Goal: Information Seeking & Learning: Find specific page/section

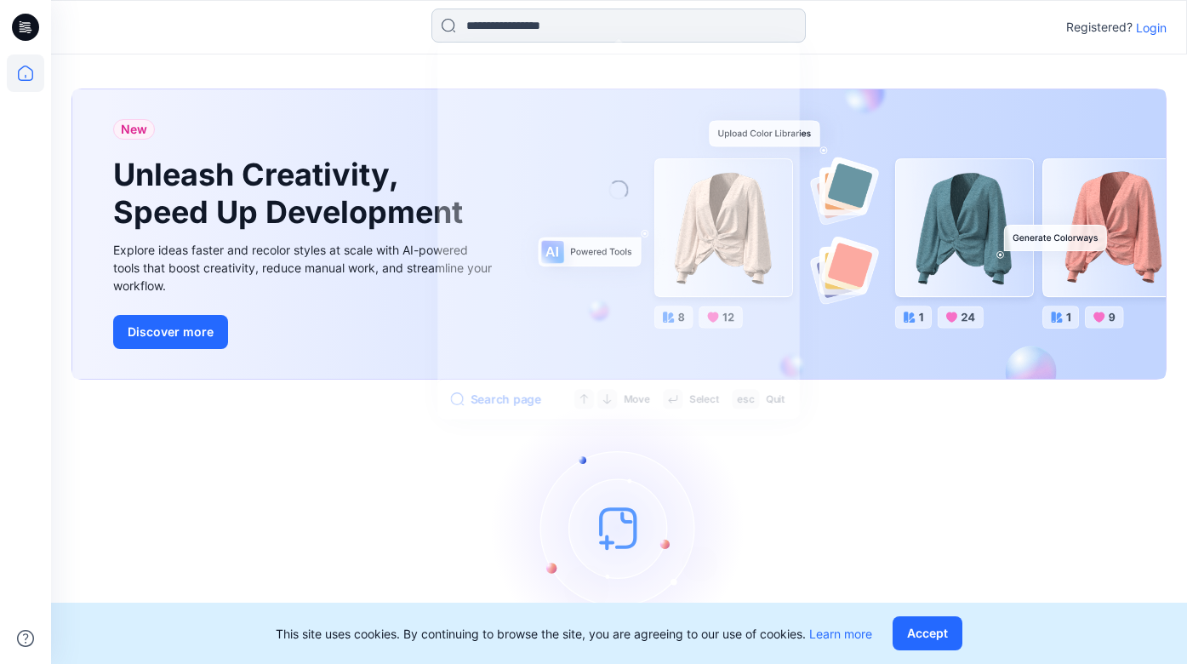
click at [748, 30] on input at bounding box center [618, 26] width 374 height 34
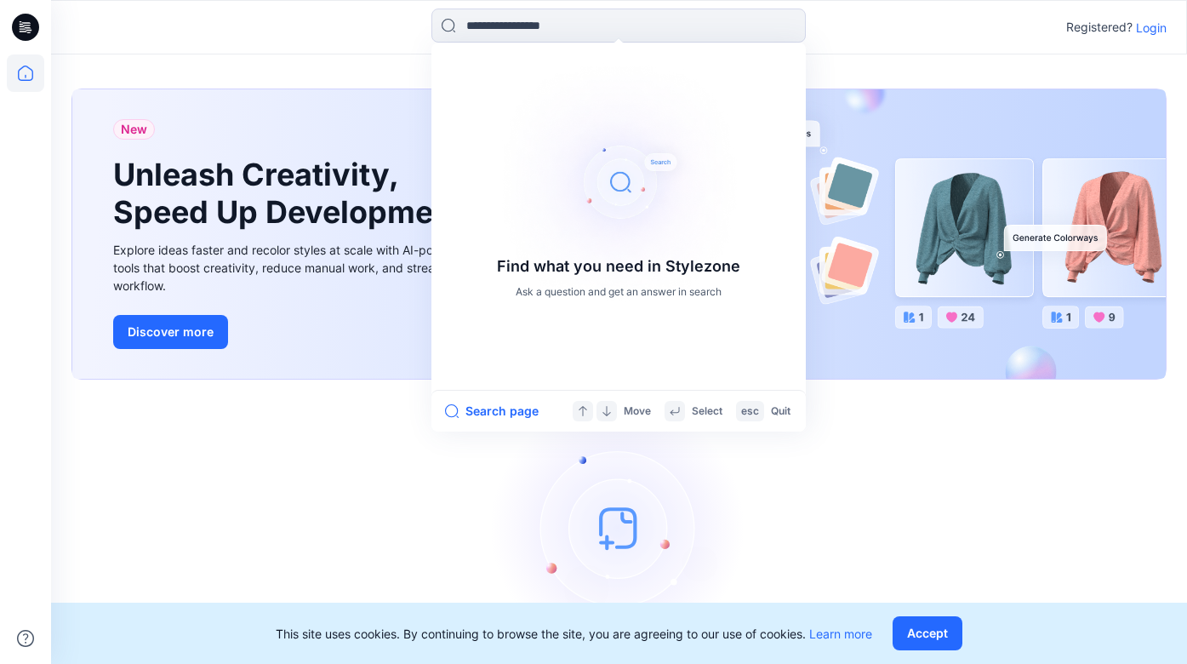
click at [1150, 27] on p "Login" at bounding box center [1151, 28] width 31 height 18
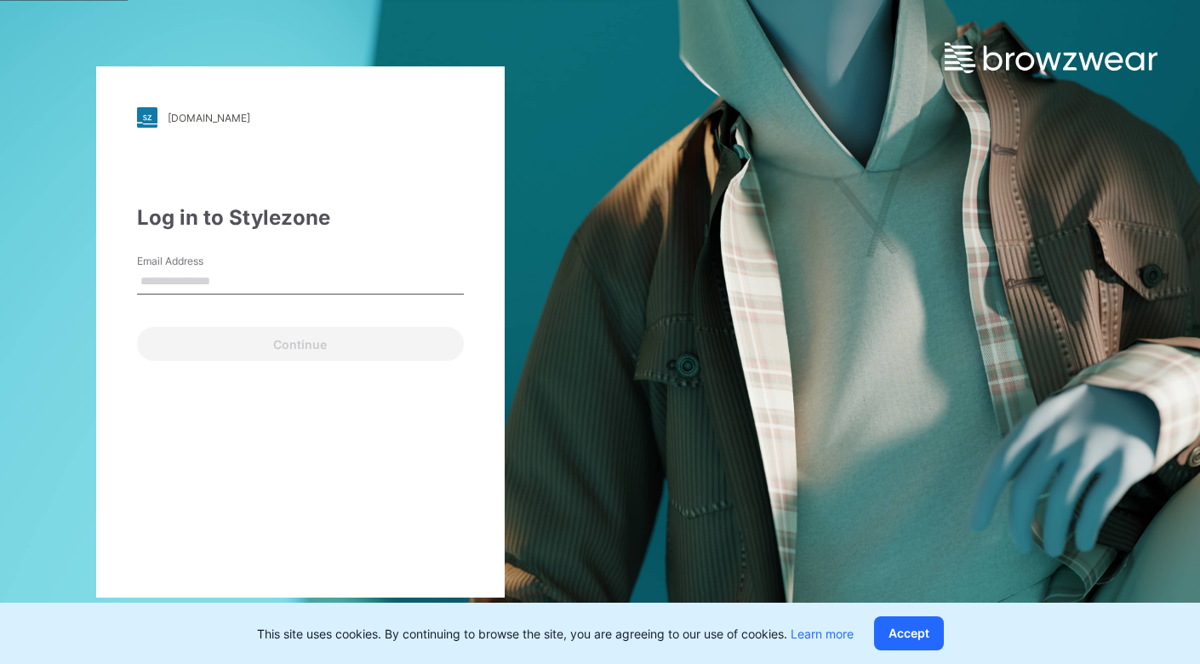
click at [247, 280] on input "Email Address" at bounding box center [300, 282] width 327 height 26
type input "**********"
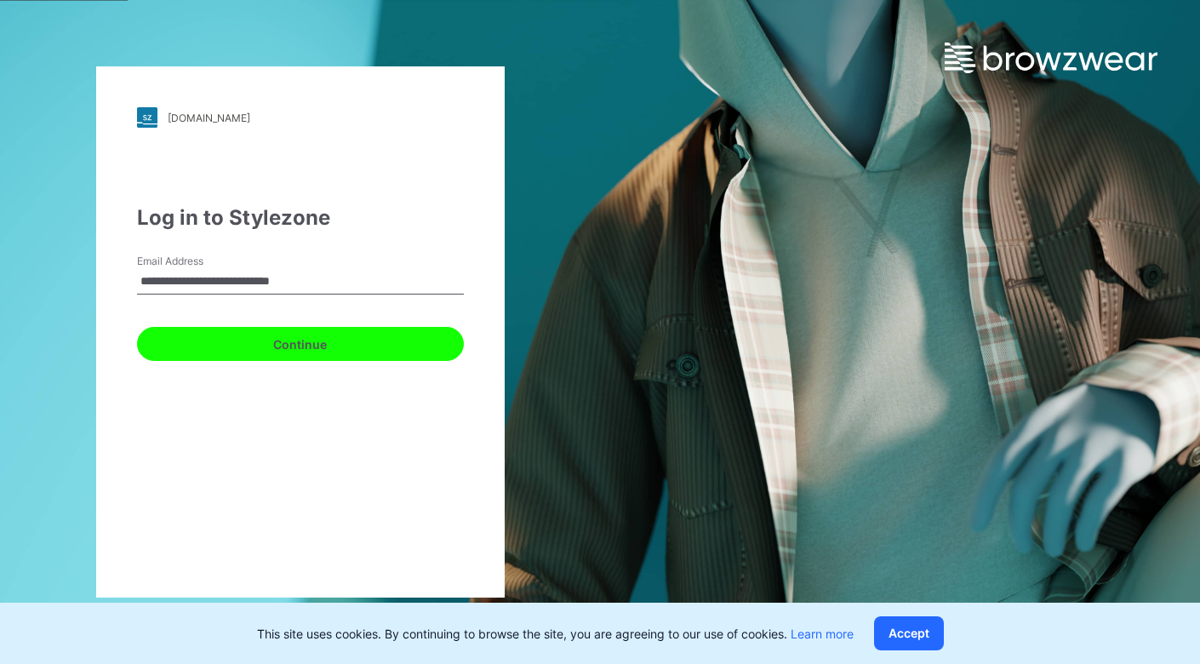
click at [231, 343] on button "Continue" at bounding box center [300, 344] width 327 height 34
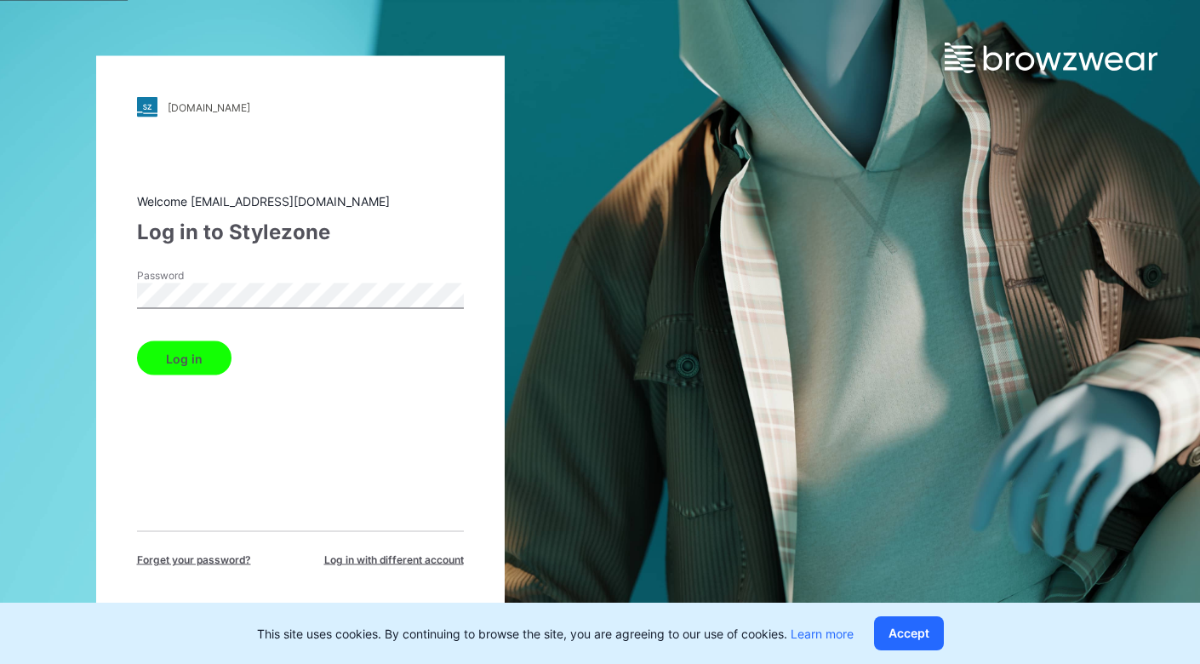
click at [194, 354] on button "Log in" at bounding box center [184, 358] width 94 height 34
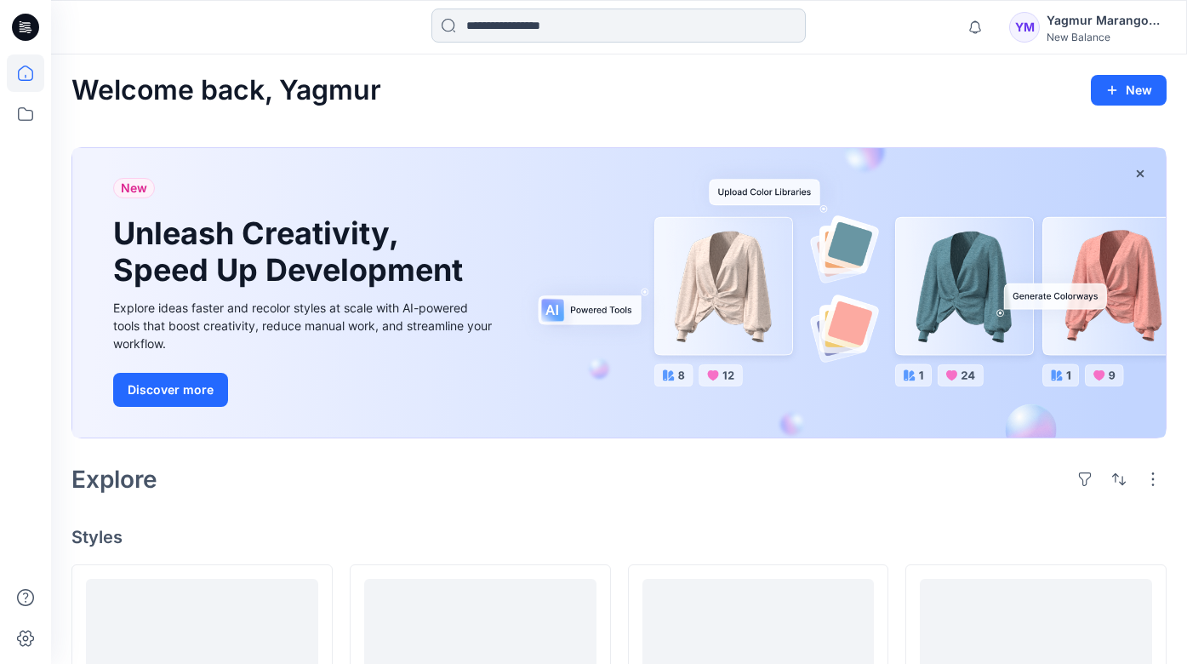
click at [518, 19] on input at bounding box center [618, 26] width 374 height 34
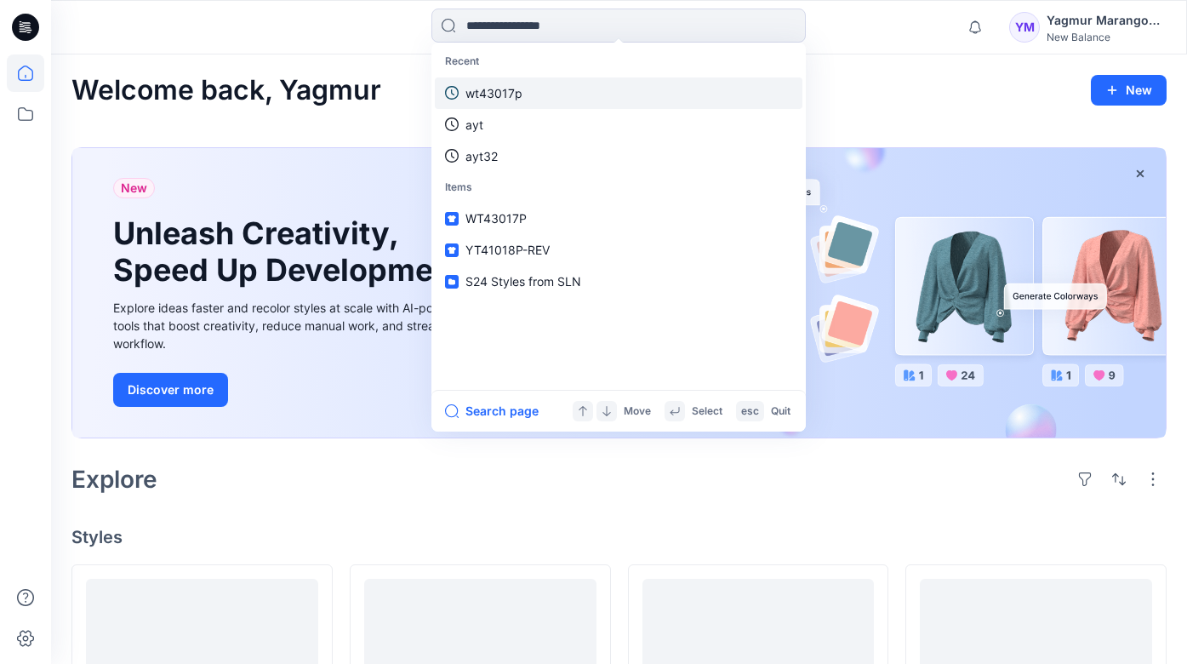
click at [508, 94] on p "wt43017p" at bounding box center [493, 93] width 57 height 18
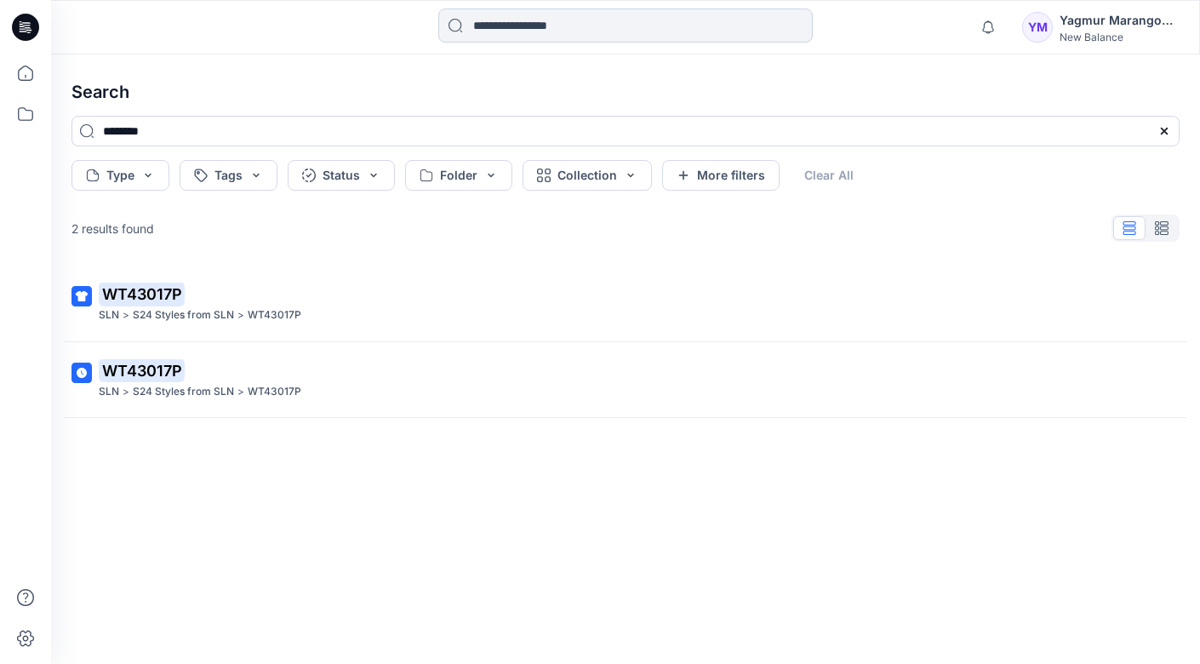
click at [498, 22] on input at bounding box center [625, 26] width 374 height 34
click at [516, 27] on input at bounding box center [625, 26] width 374 height 34
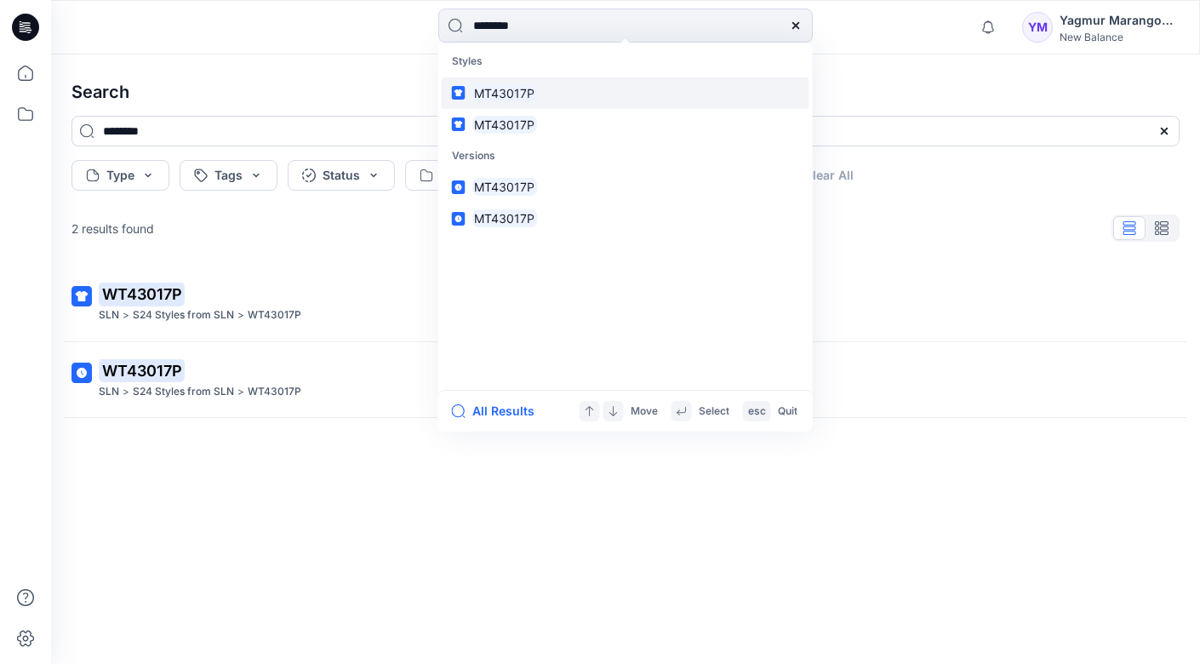
type input "********"
click at [497, 83] on mark "MT43017P" at bounding box center [505, 93] width 66 height 20
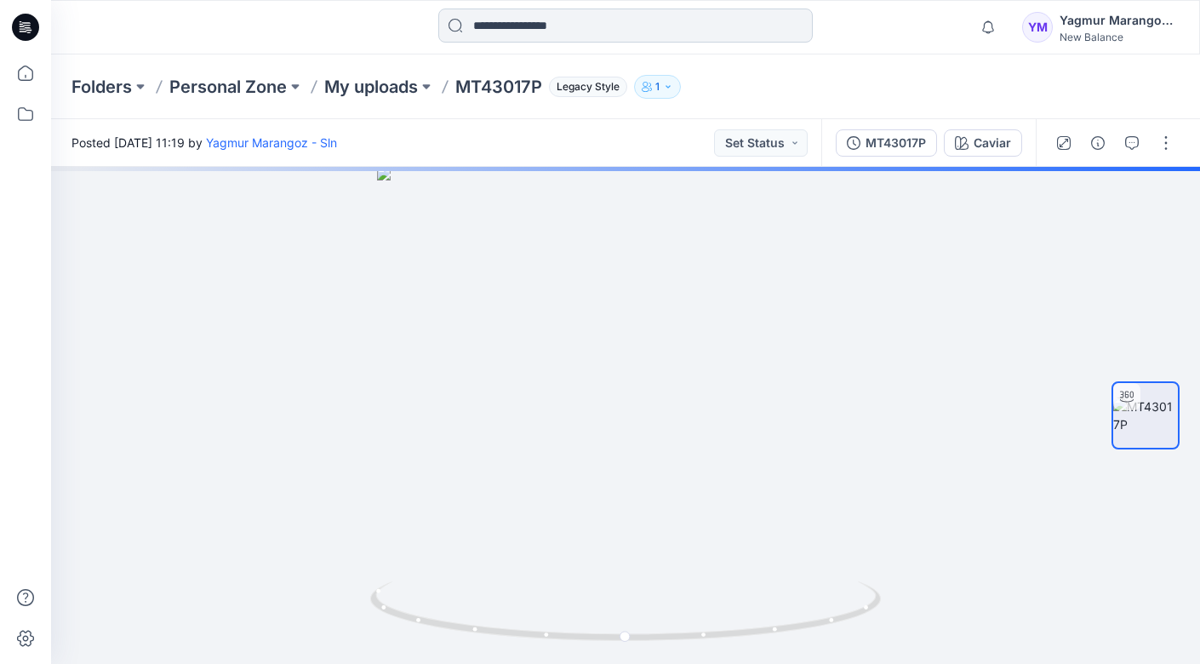
click at [571, 31] on input at bounding box center [625, 26] width 374 height 34
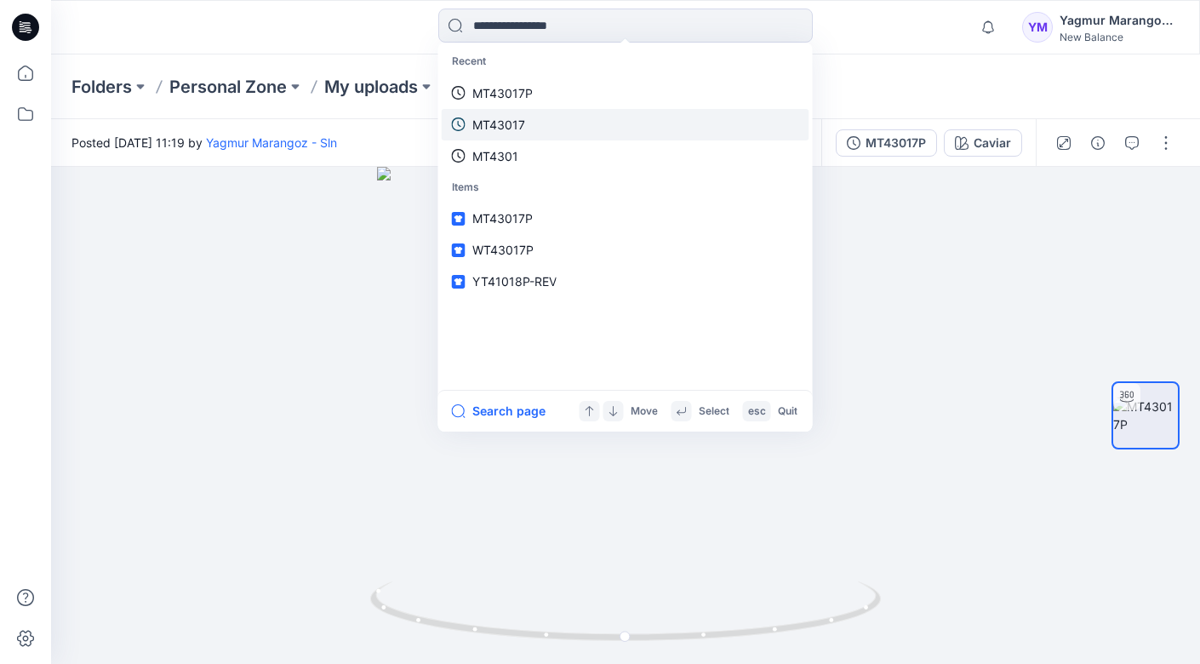
click at [556, 113] on link "MT43017" at bounding box center [626, 124] width 368 height 31
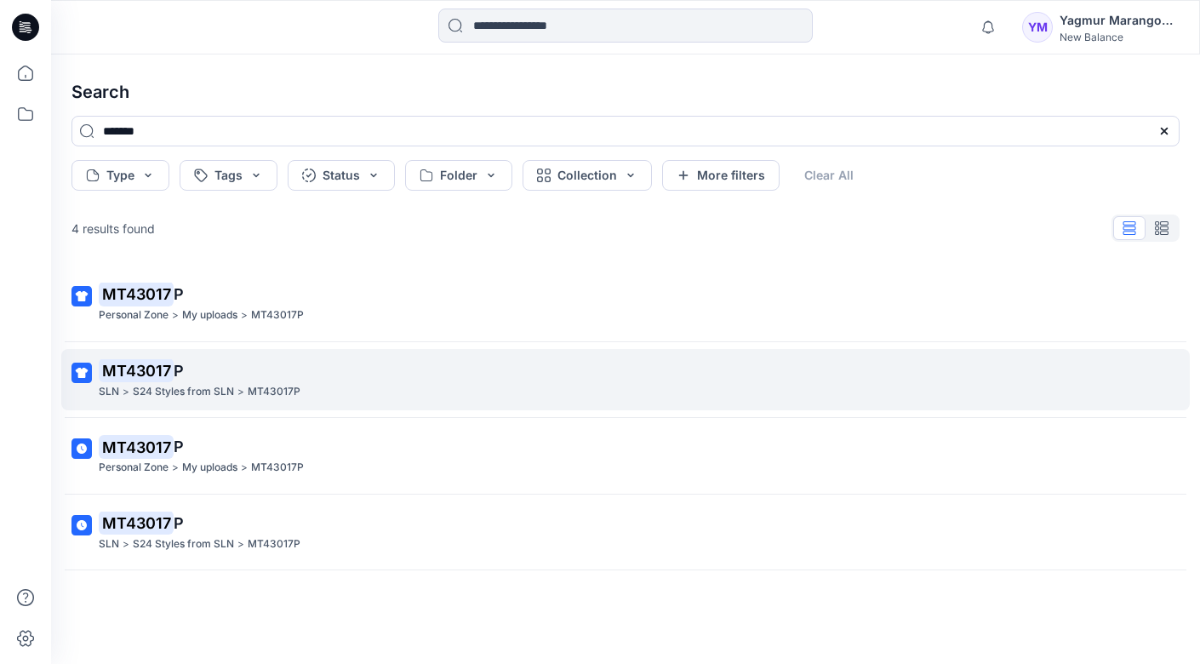
click at [319, 359] on p "MT43017 P" at bounding box center [624, 371] width 1050 height 24
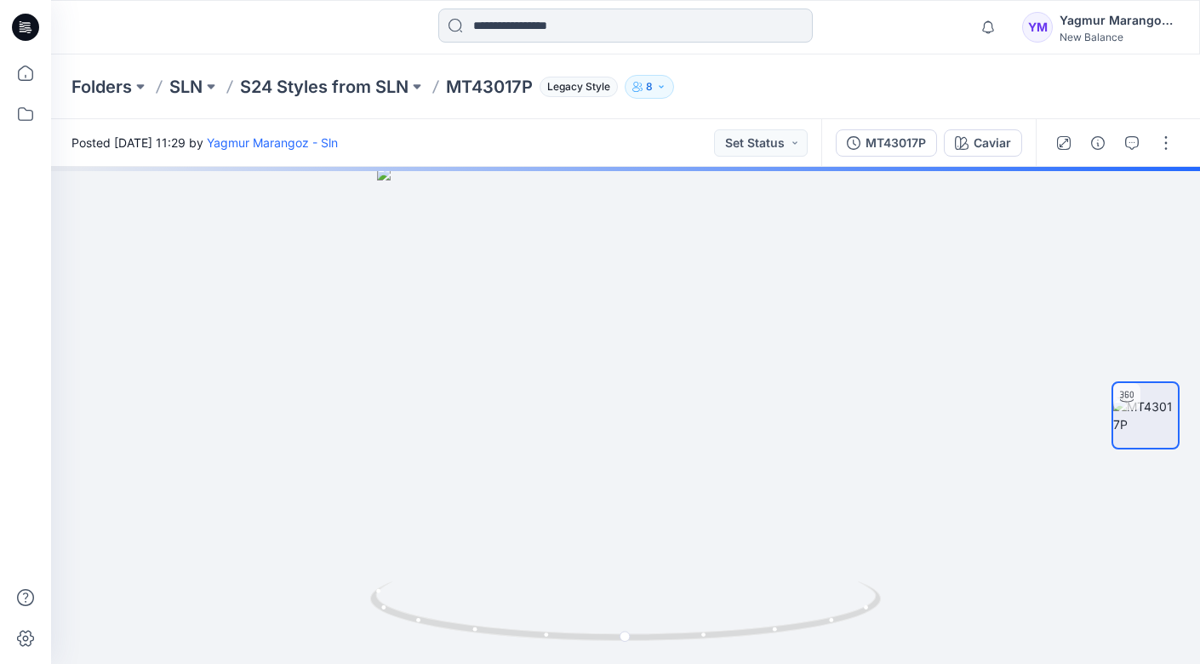
click at [528, 20] on input at bounding box center [625, 26] width 374 height 34
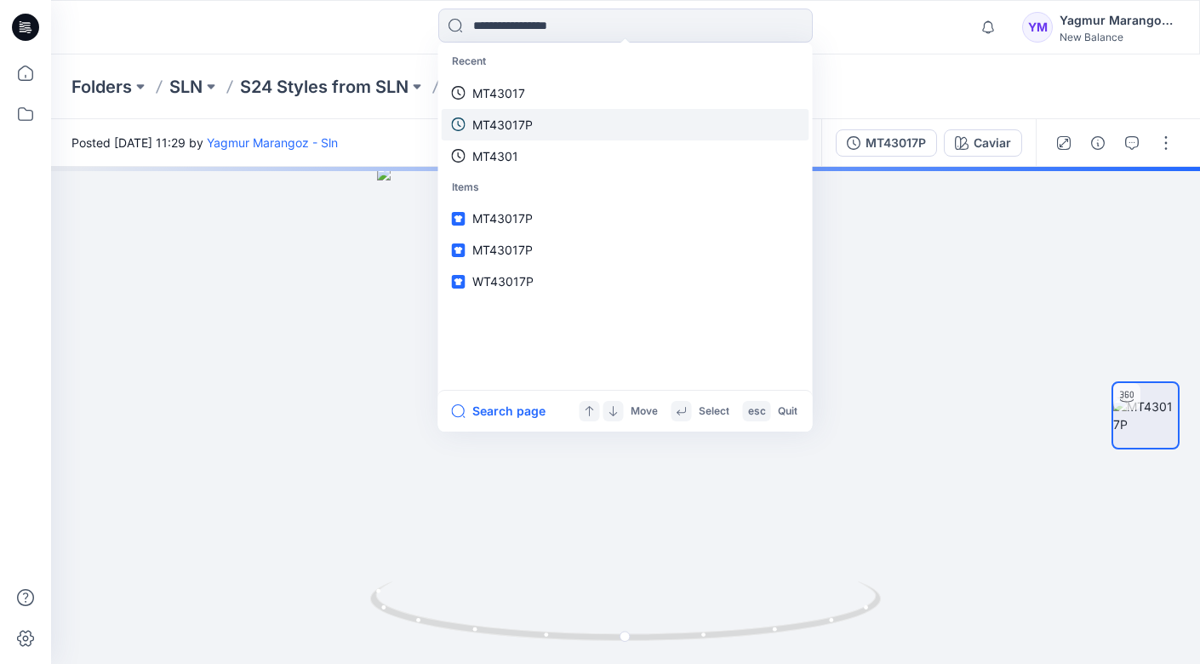
click at [530, 122] on p "MT43017P" at bounding box center [502, 125] width 60 height 18
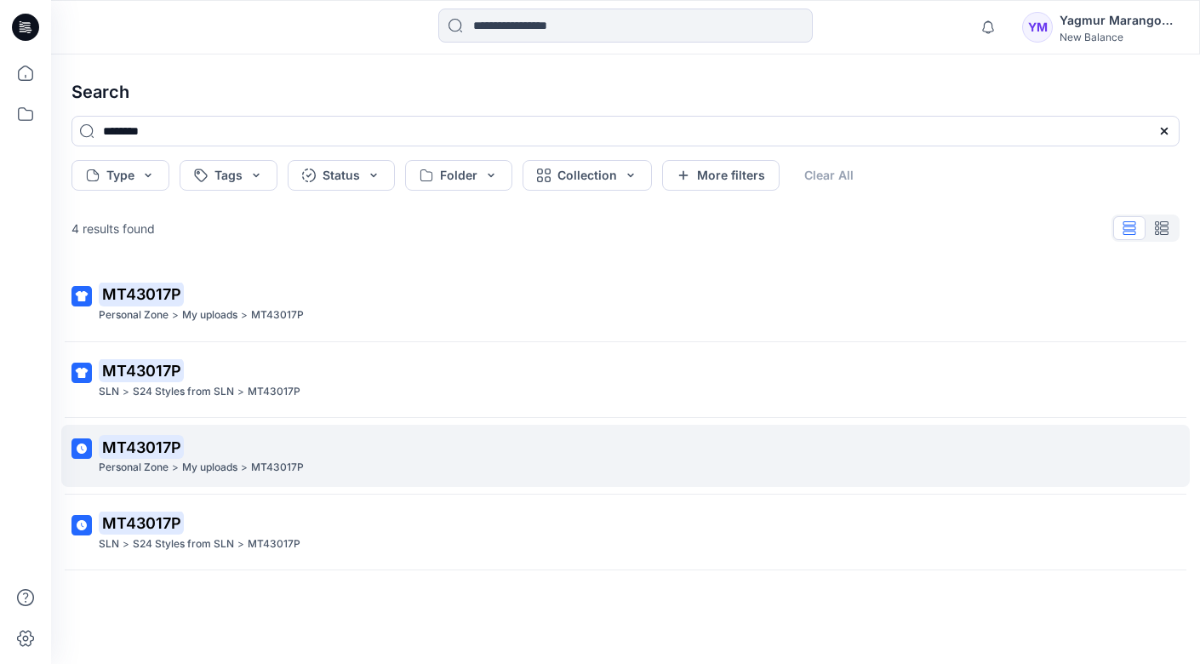
click at [241, 459] on p ">" at bounding box center [244, 468] width 7 height 18
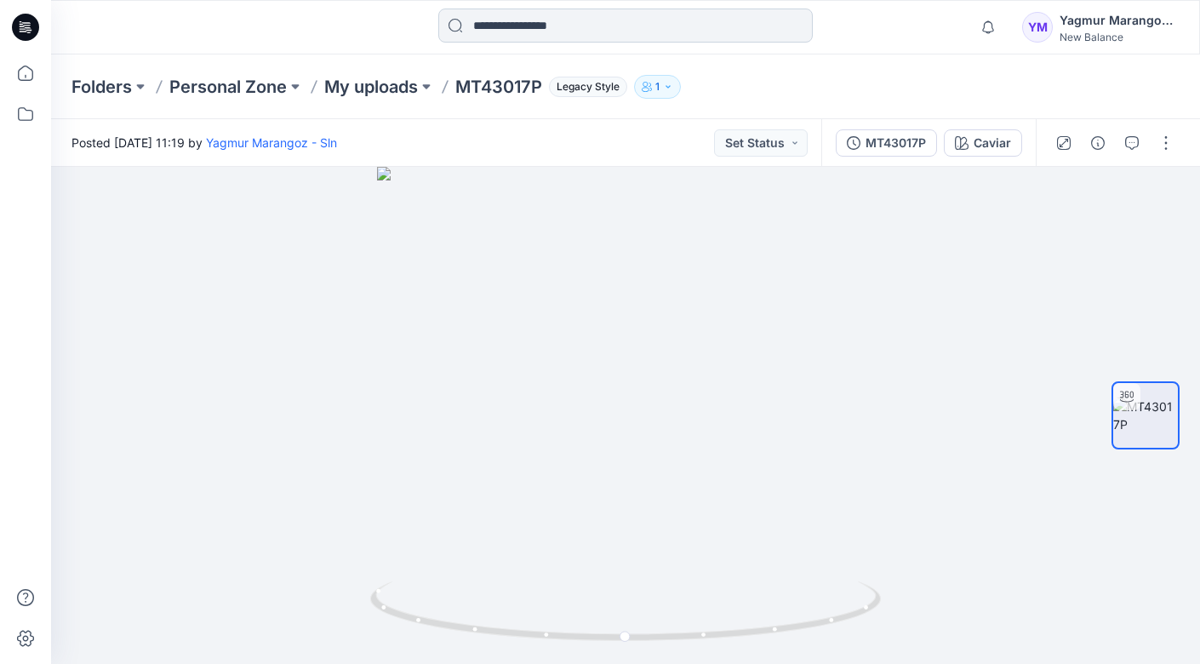
click at [492, 27] on input at bounding box center [625, 26] width 374 height 34
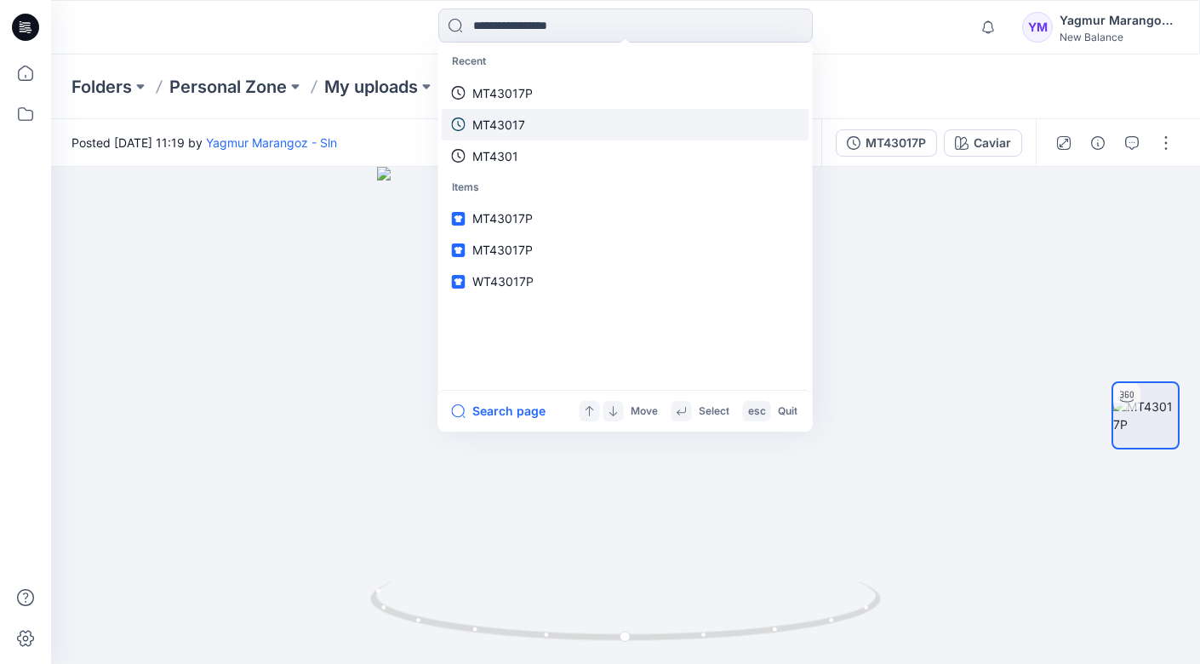
click at [521, 109] on link "MT43017" at bounding box center [626, 124] width 368 height 31
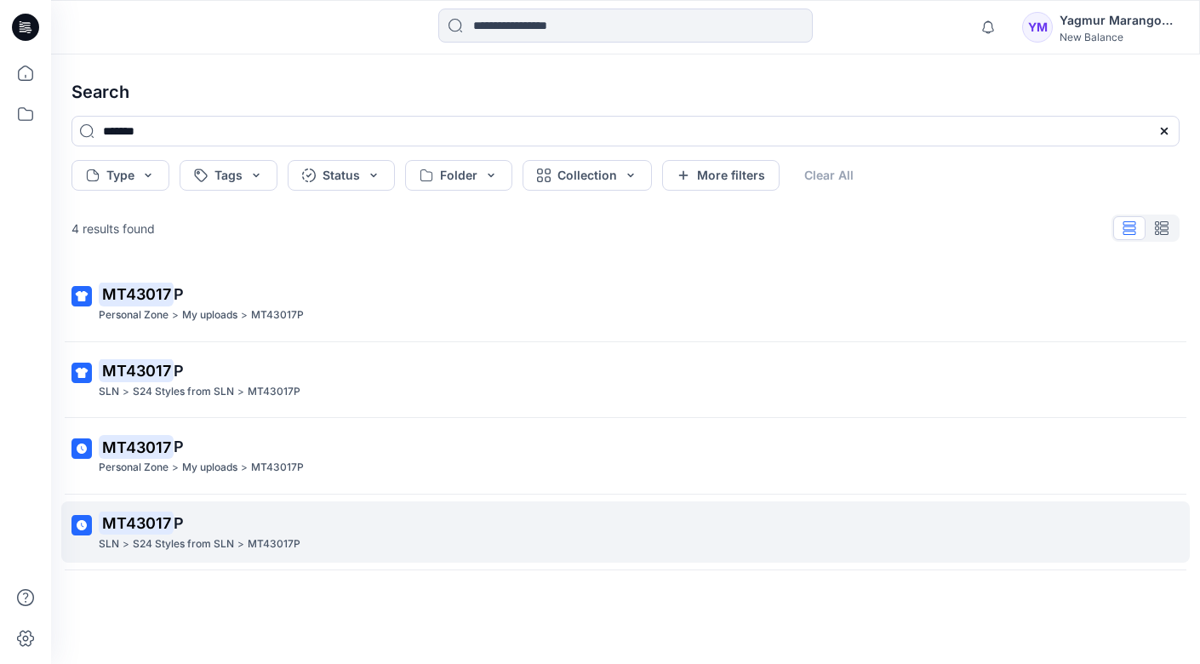
click at [275, 511] on p "MT43017 P" at bounding box center [624, 523] width 1050 height 24
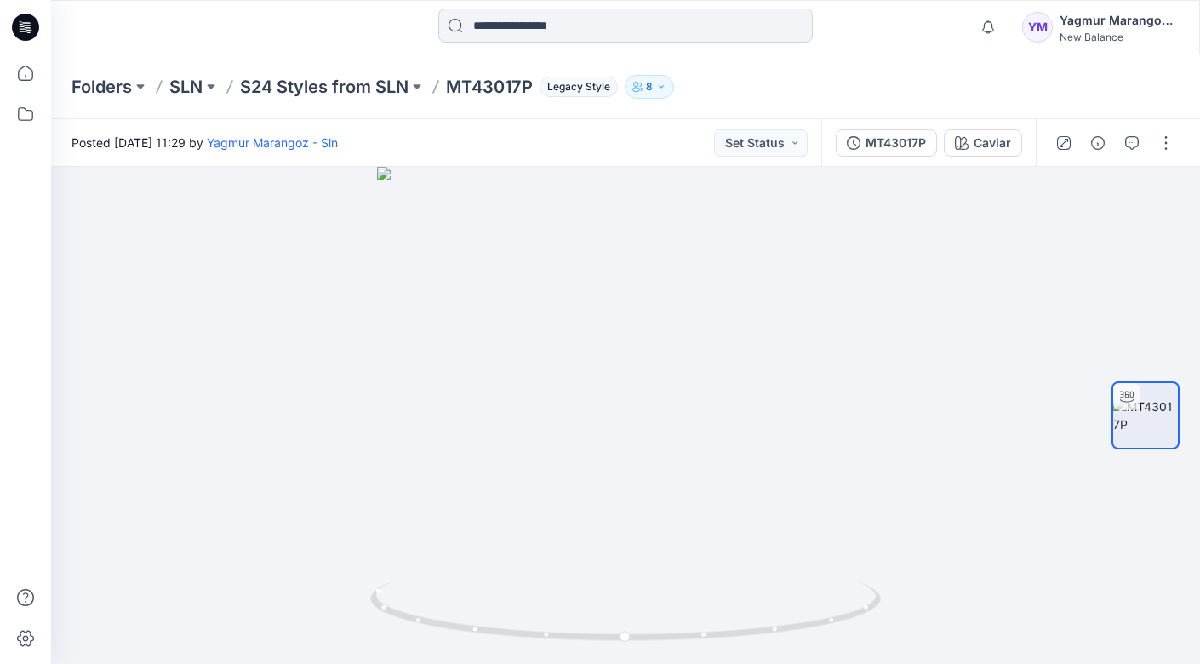
click at [555, 30] on input at bounding box center [625, 26] width 374 height 34
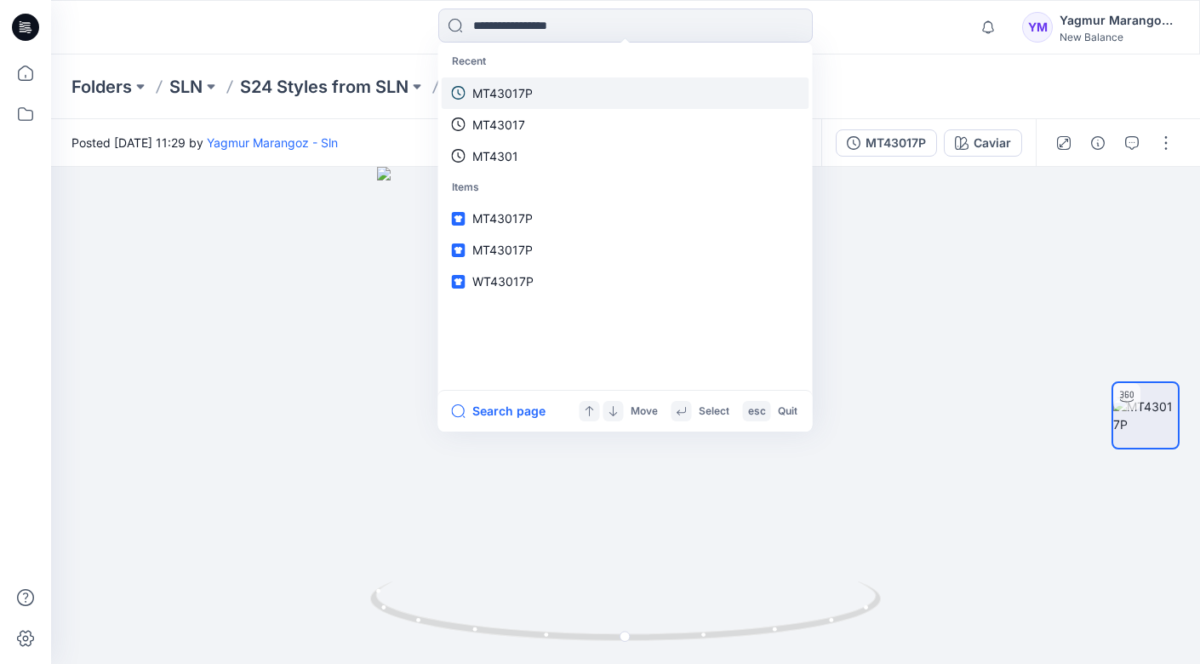
click at [549, 87] on link "MT43017P" at bounding box center [626, 92] width 368 height 31
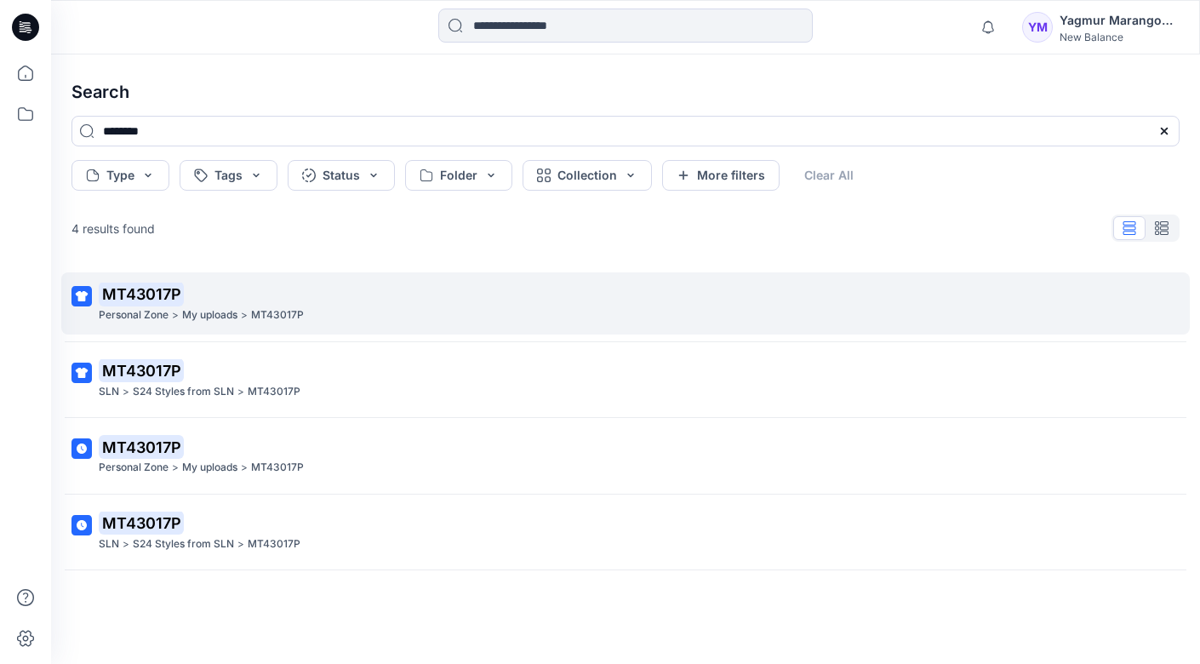
click at [251, 306] on p "MT43017P" at bounding box center [277, 315] width 53 height 18
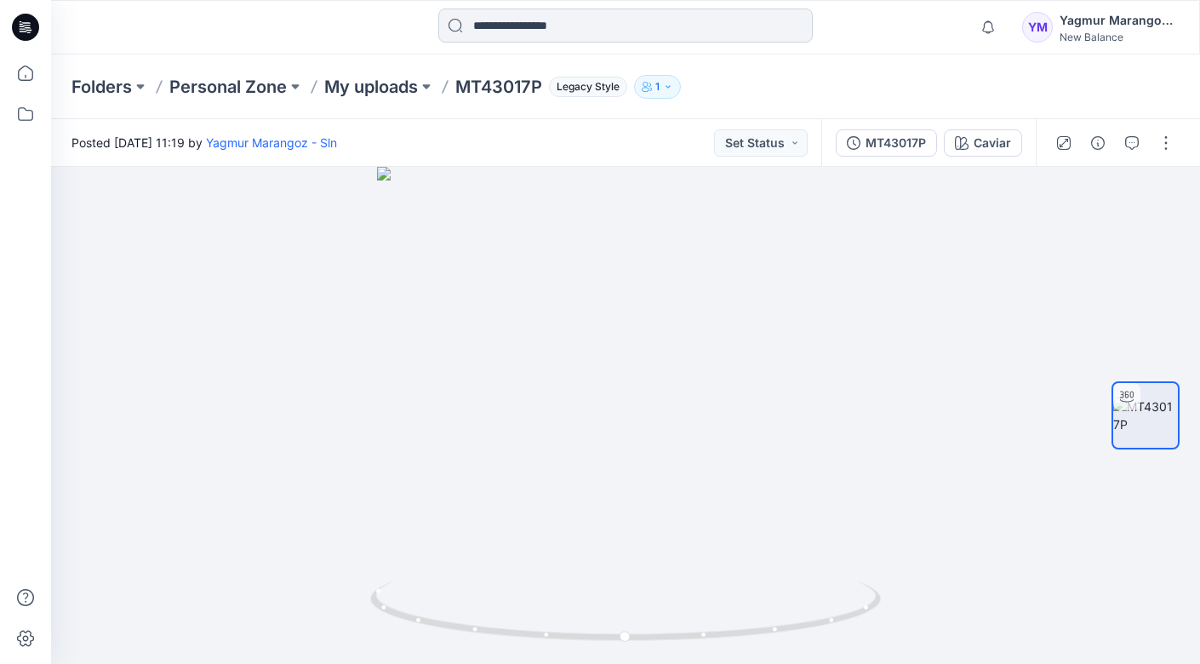
click at [618, 36] on input at bounding box center [625, 26] width 374 height 34
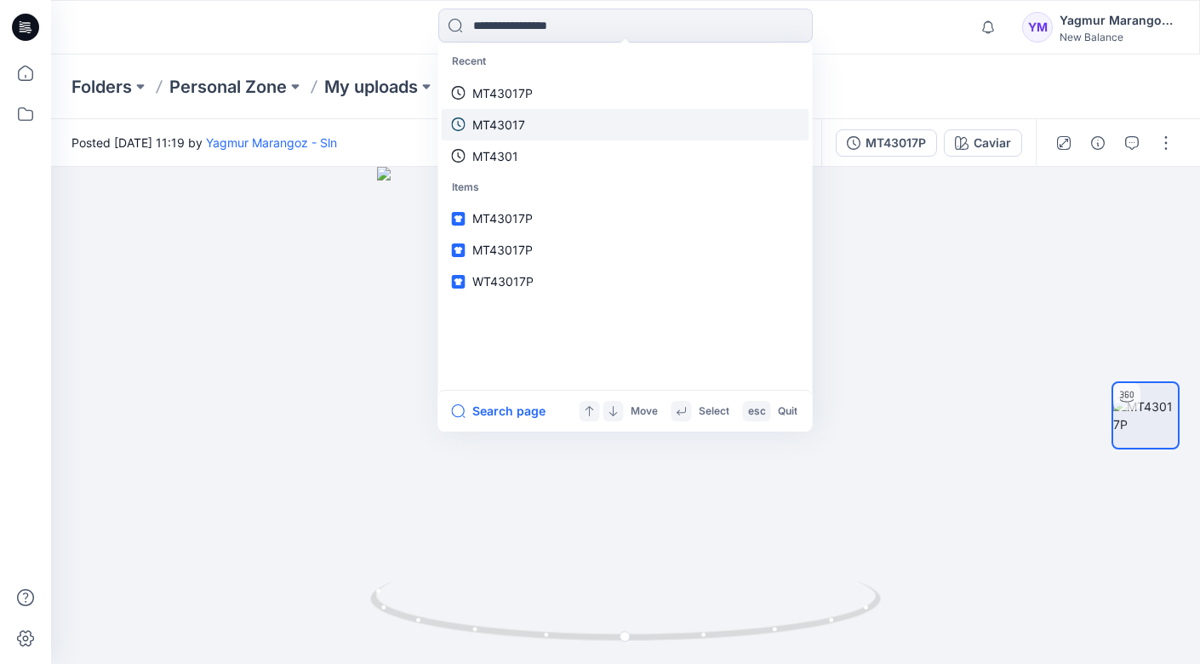
click at [558, 117] on link "MT43017" at bounding box center [626, 124] width 368 height 31
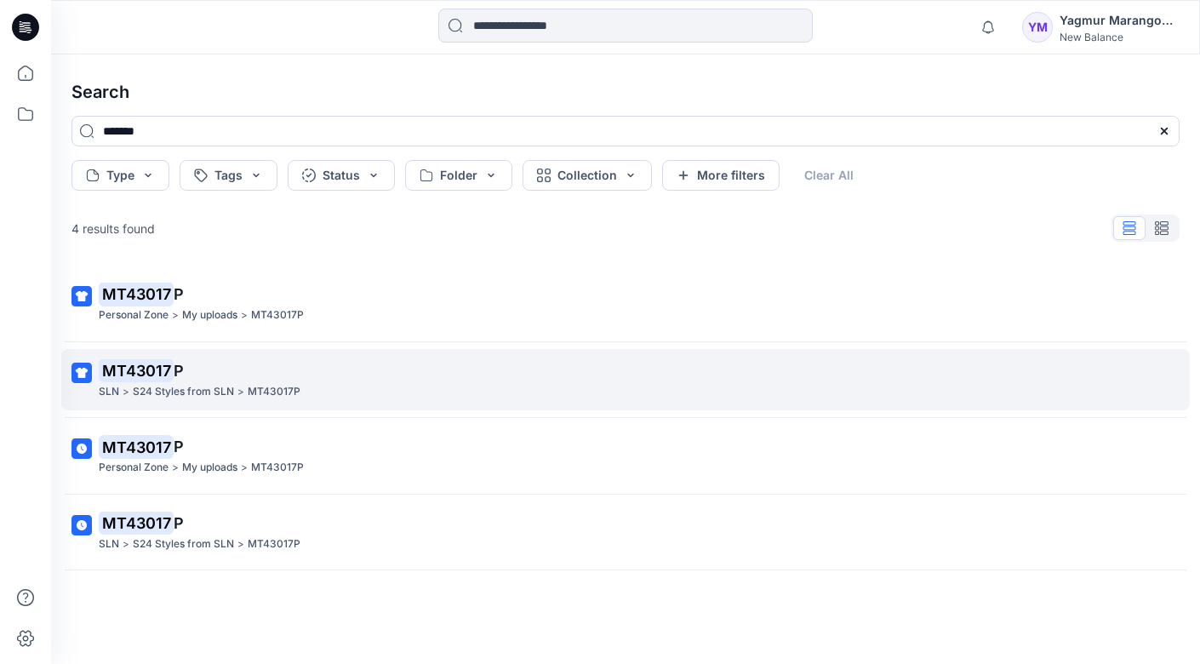
click at [220, 359] on p "MT43017 P" at bounding box center [624, 371] width 1050 height 24
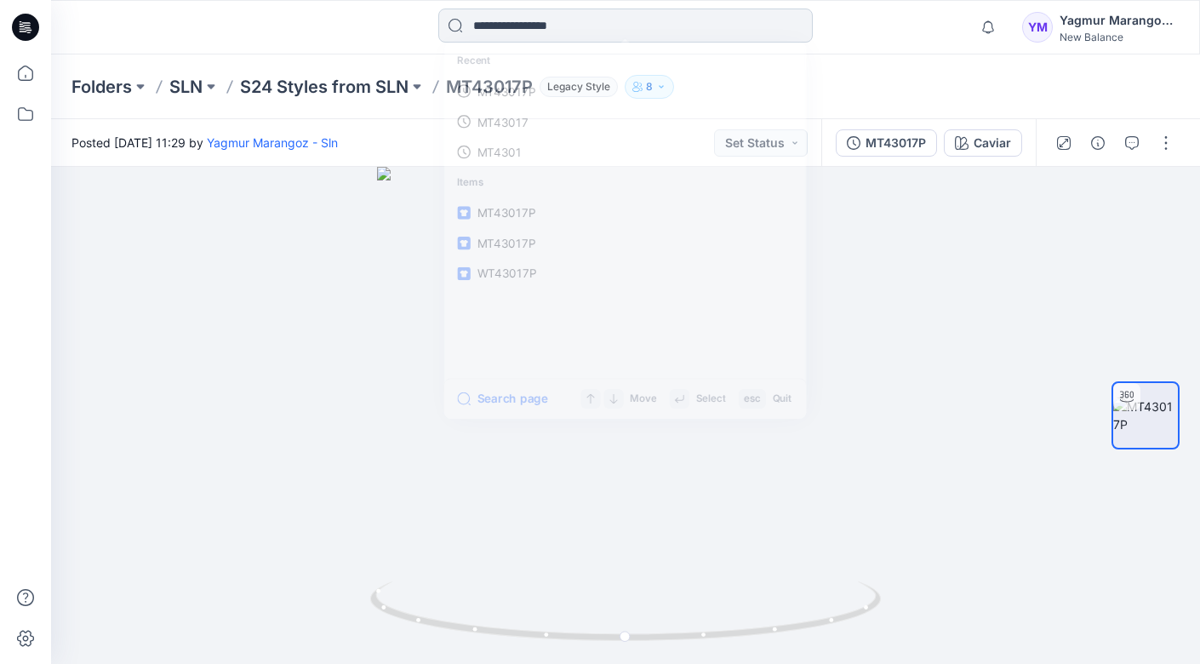
click at [527, 13] on input at bounding box center [625, 26] width 374 height 34
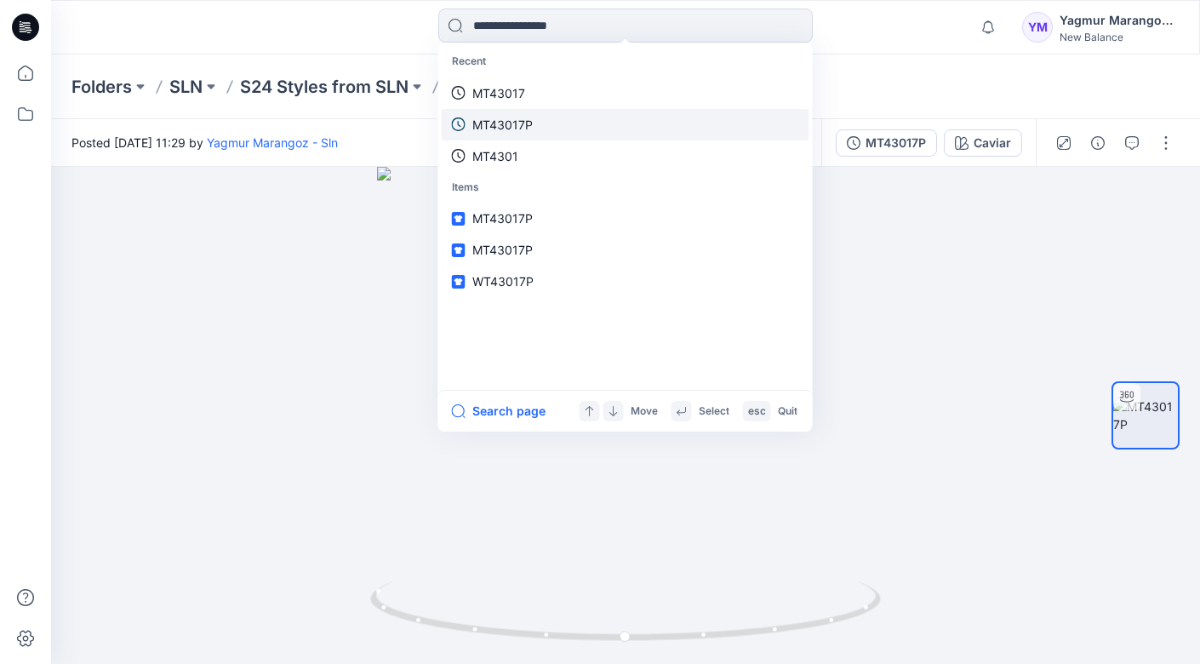
click at [539, 109] on link "MT43017P" at bounding box center [626, 124] width 368 height 31
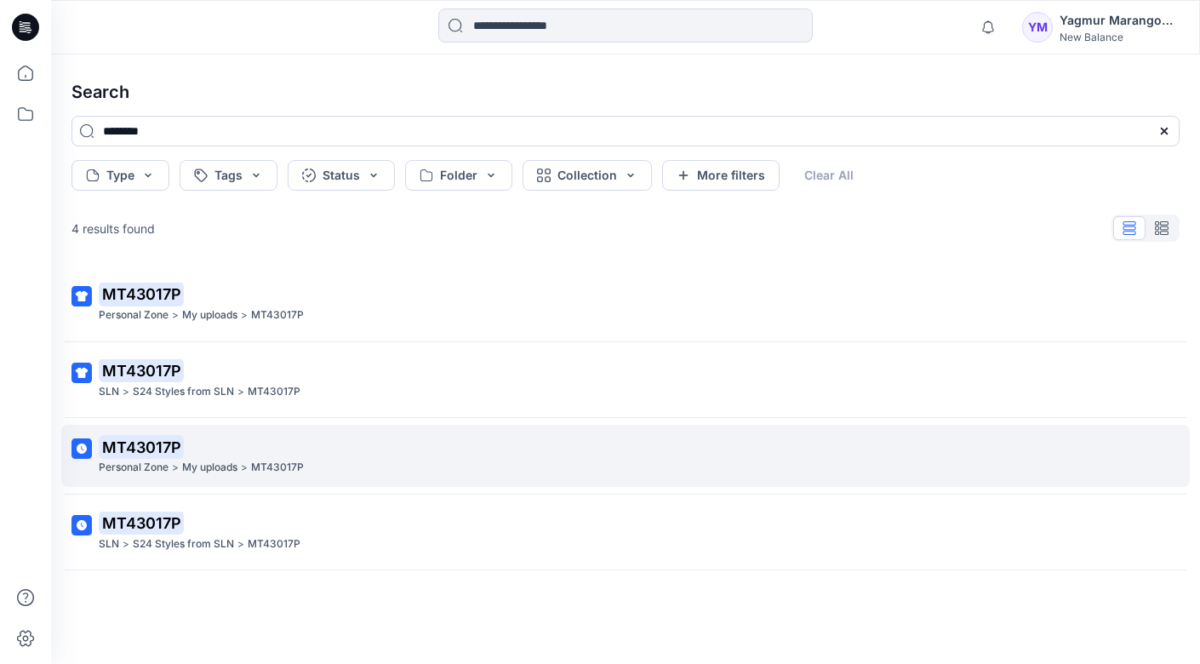
click at [294, 435] on p "MT43017P" at bounding box center [624, 447] width 1050 height 24
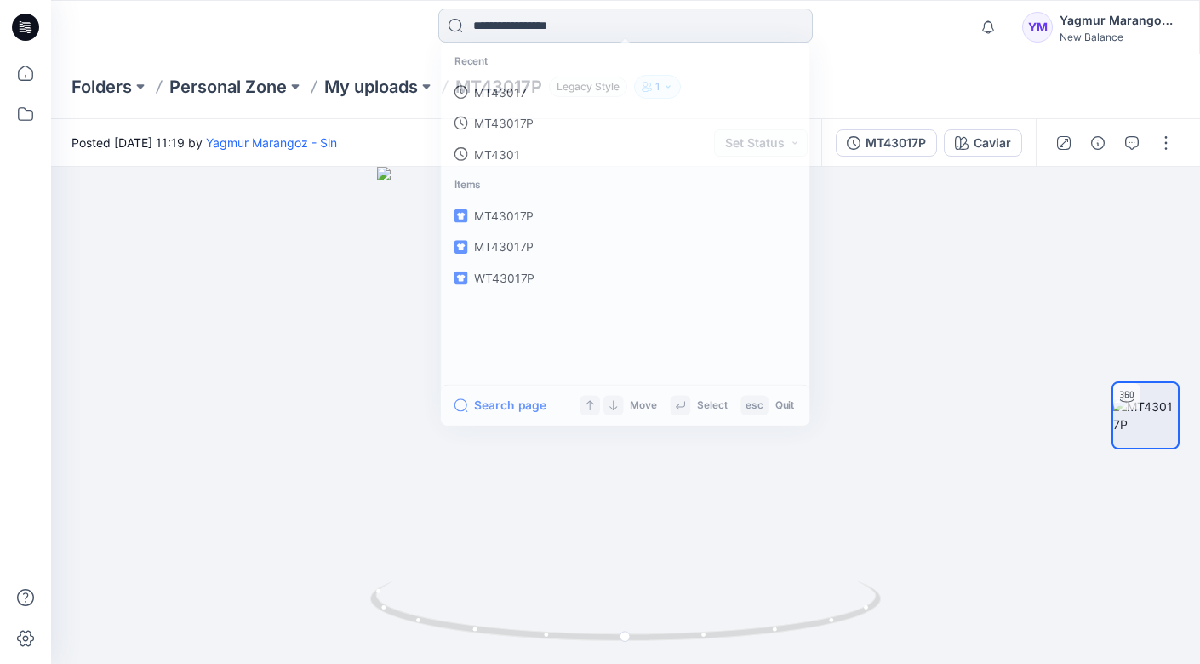
click at [569, 26] on input at bounding box center [625, 26] width 374 height 34
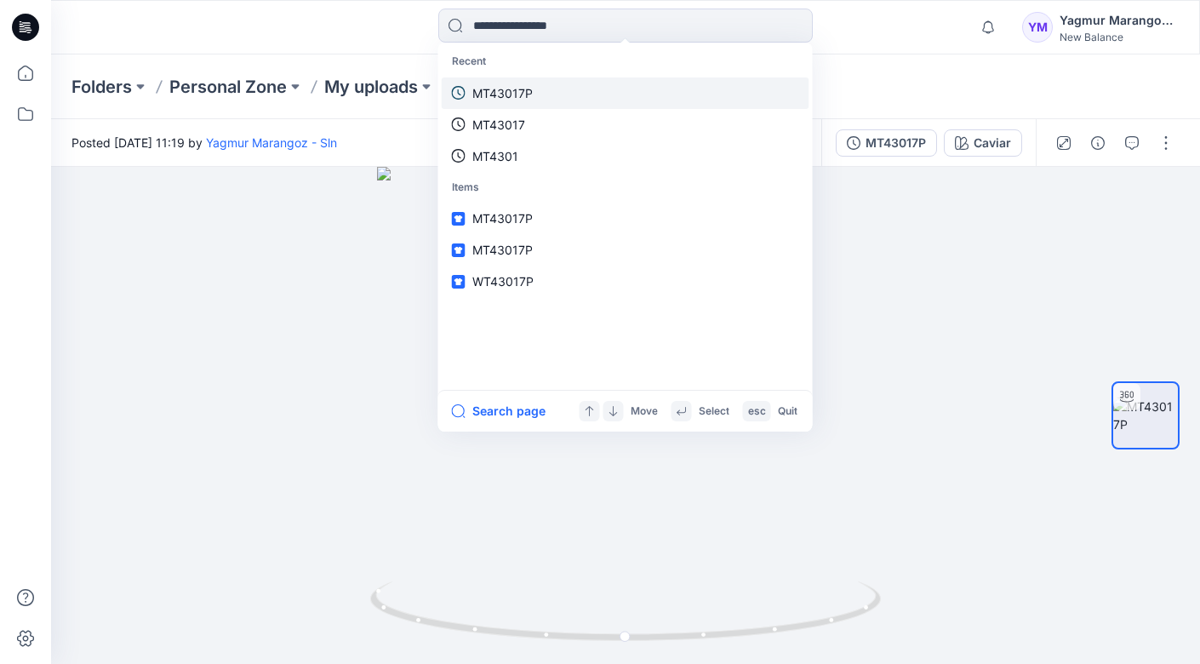
click at [552, 90] on link "MT43017P" at bounding box center [626, 92] width 368 height 31
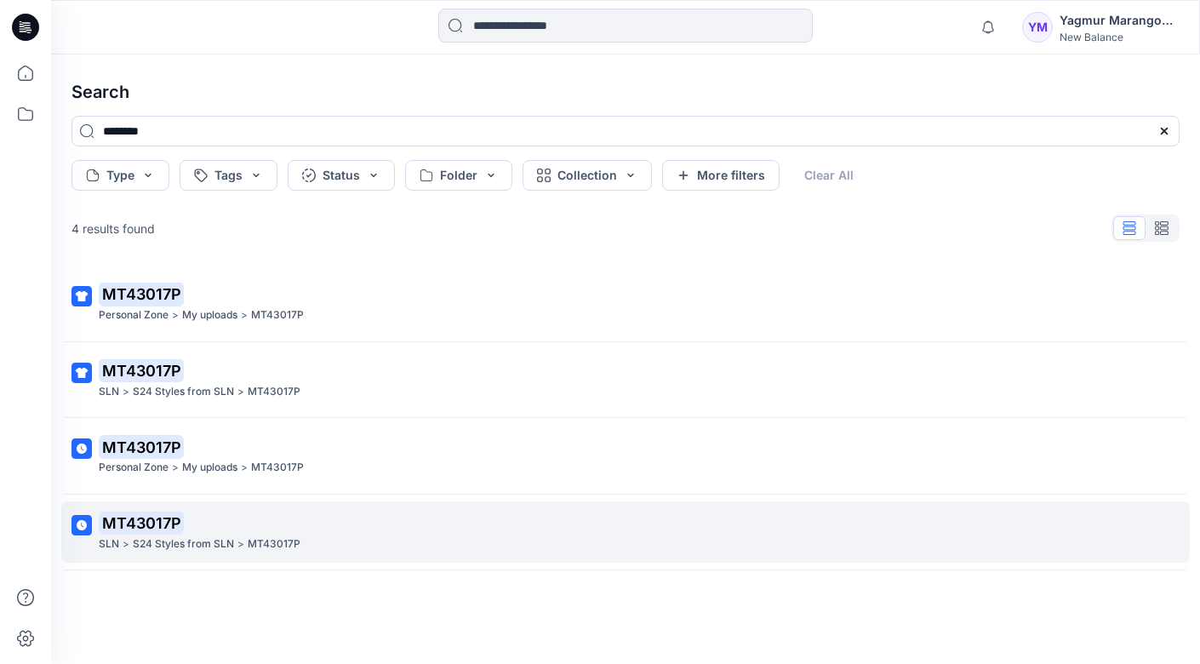
click at [248, 535] on p "MT43017P" at bounding box center [274, 544] width 53 height 18
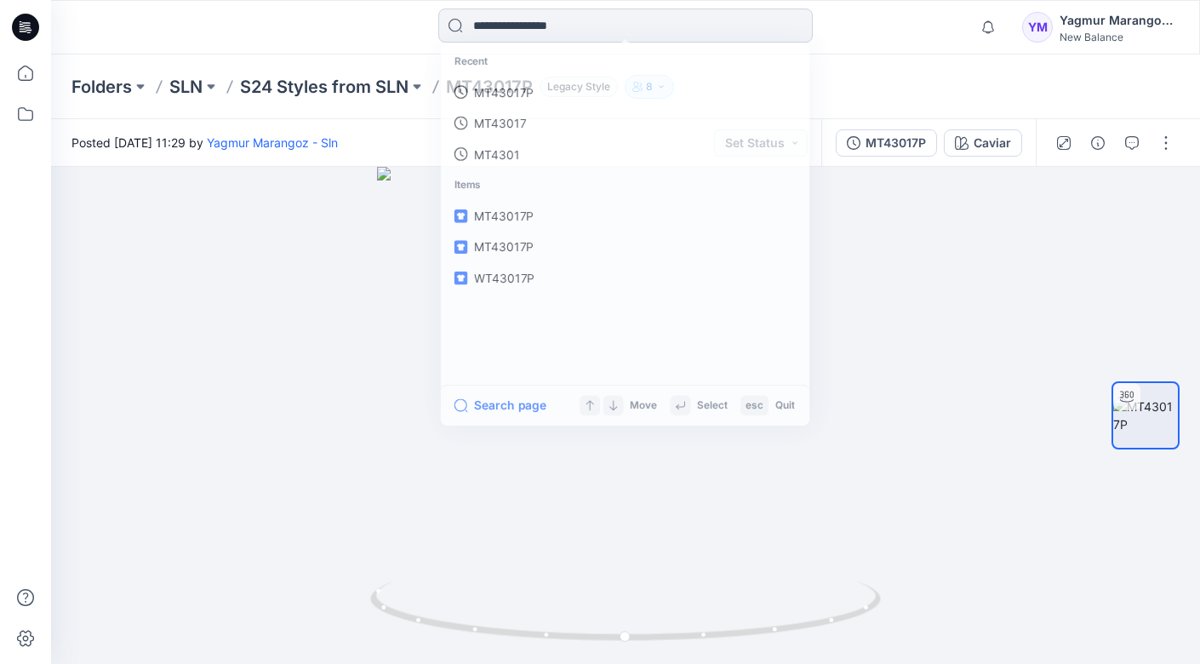
click at [568, 32] on input at bounding box center [625, 26] width 374 height 34
click at [541, 237] on link "MT43017P" at bounding box center [626, 249] width 368 height 31
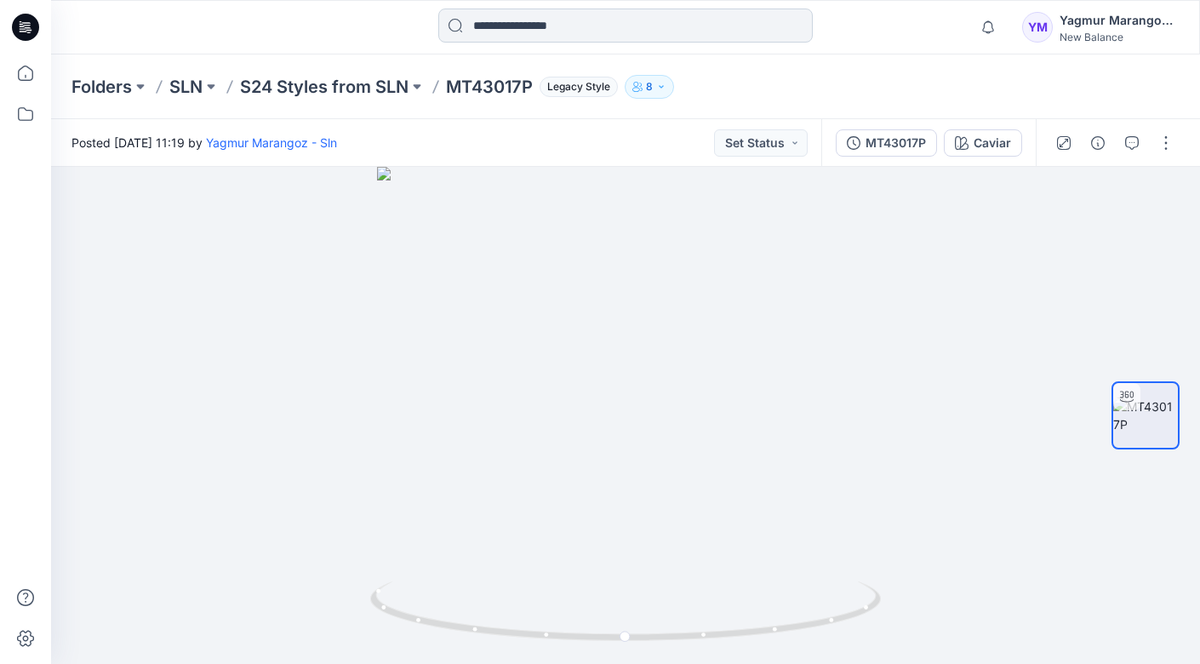
click at [675, 22] on input at bounding box center [625, 26] width 374 height 34
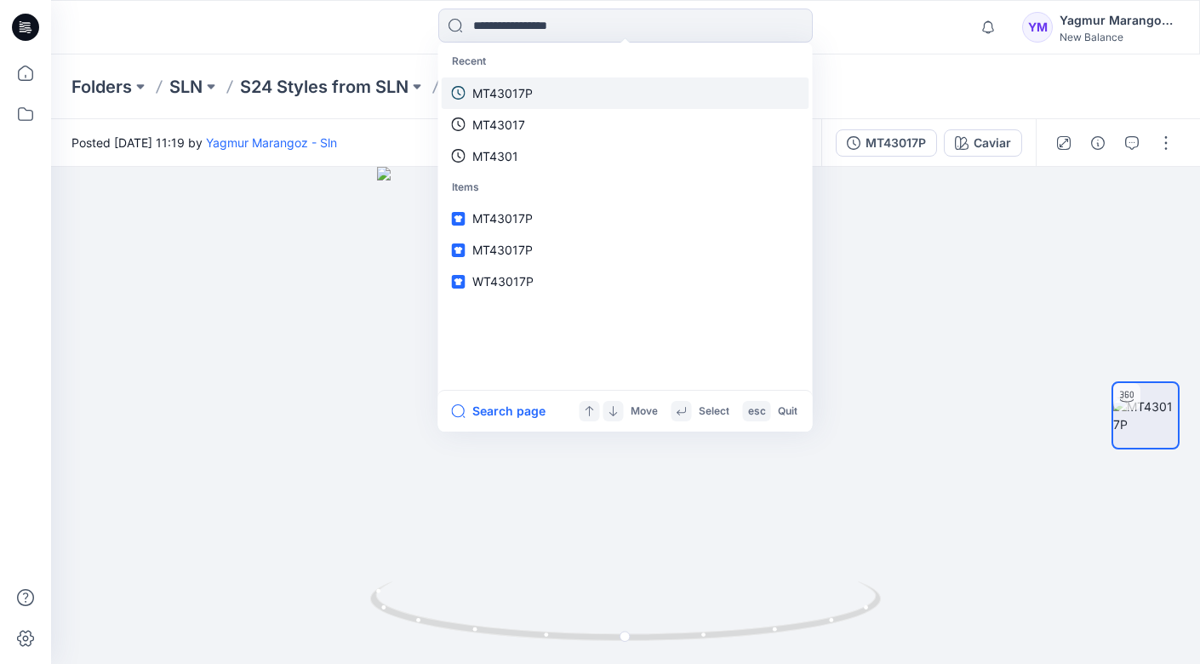
drag, startPoint x: 536, startPoint y: 88, endPoint x: 528, endPoint y: 92, distance: 9.5
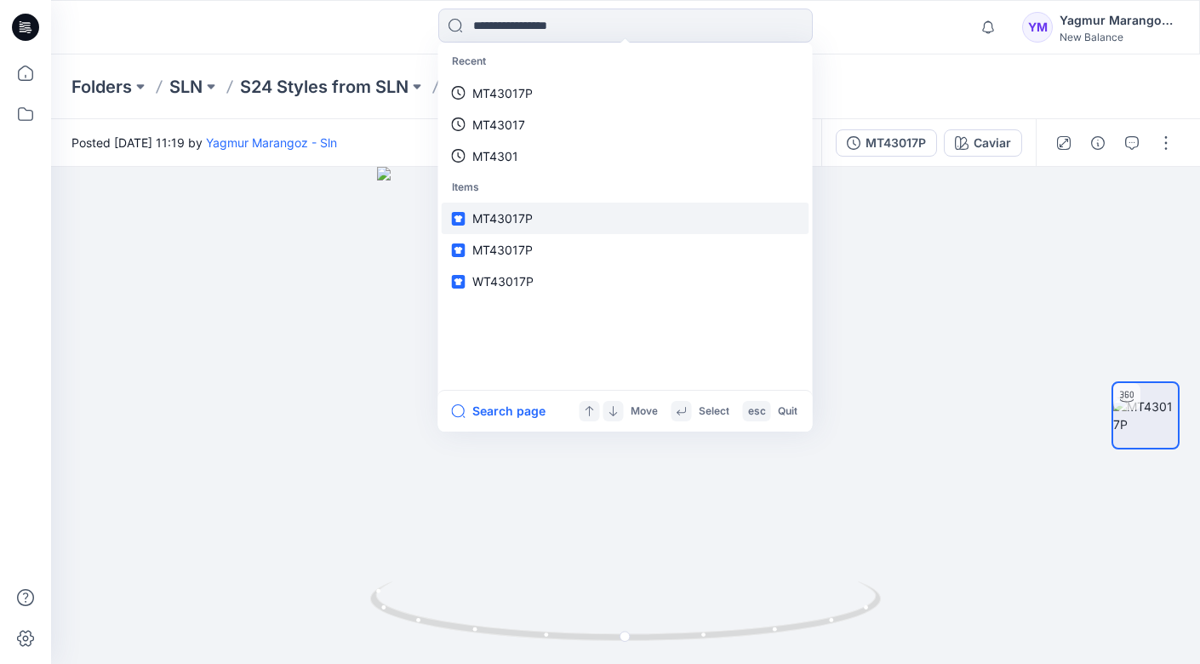
click at [537, 206] on link "MT43017P" at bounding box center [626, 218] width 368 height 31
click at [521, 31] on input at bounding box center [625, 26] width 374 height 34
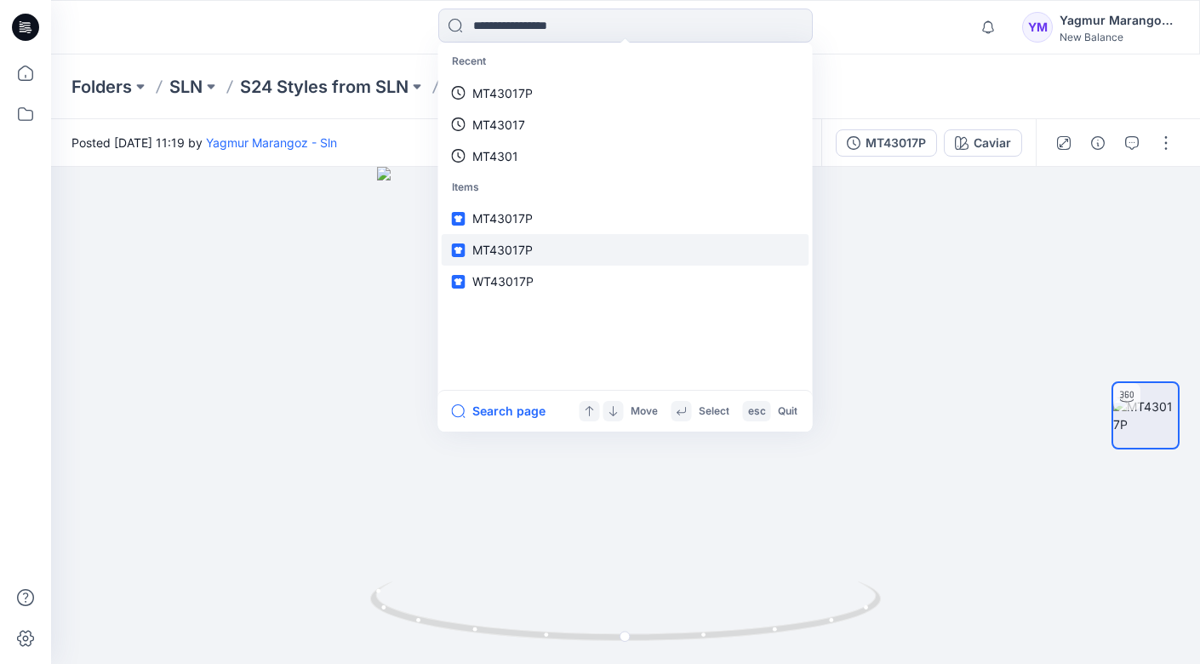
click at [523, 234] on link "MT43017P" at bounding box center [626, 249] width 368 height 31
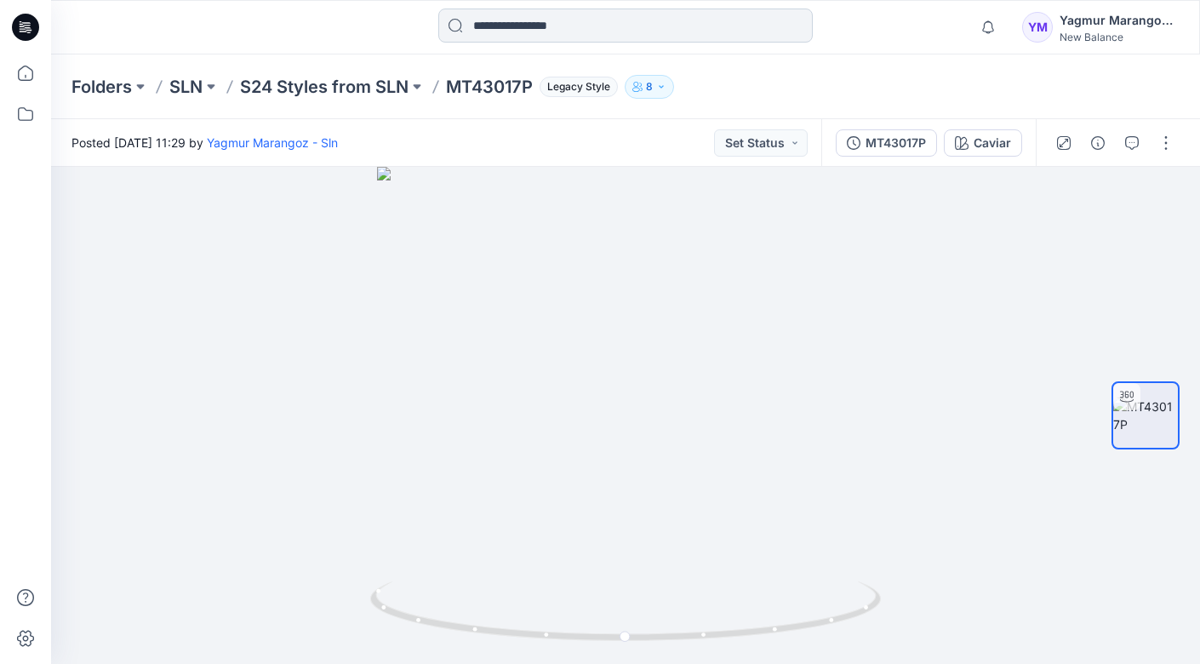
click at [608, 31] on input at bounding box center [625, 26] width 374 height 34
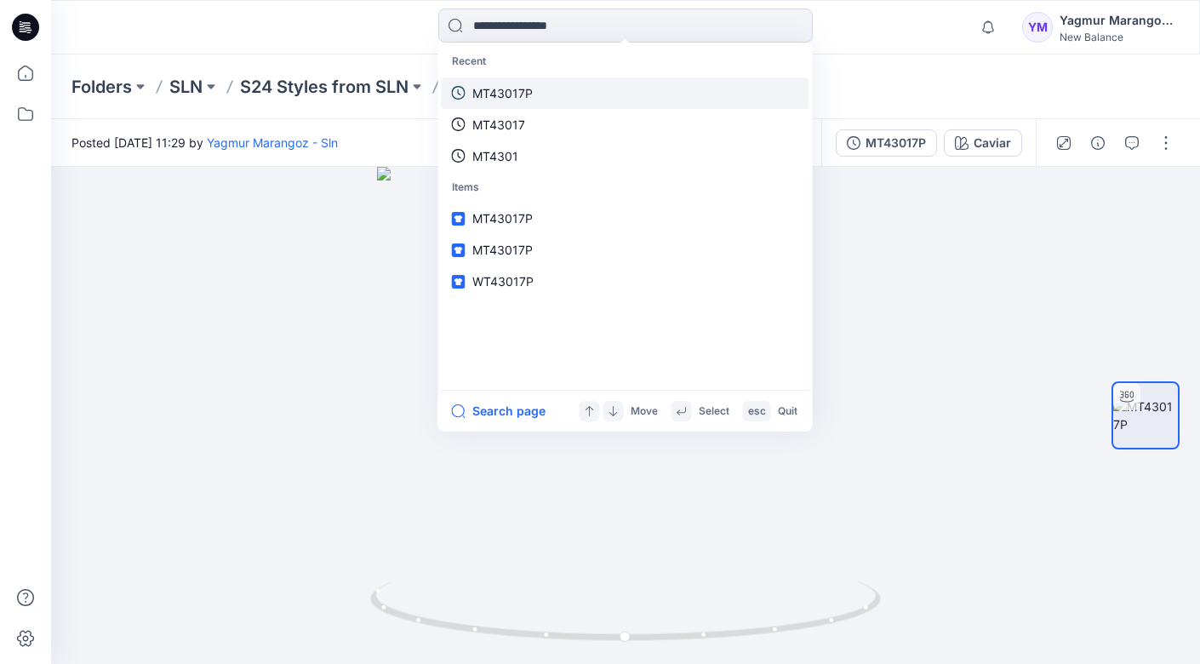
click at [579, 94] on link "MT43017P" at bounding box center [626, 92] width 368 height 31
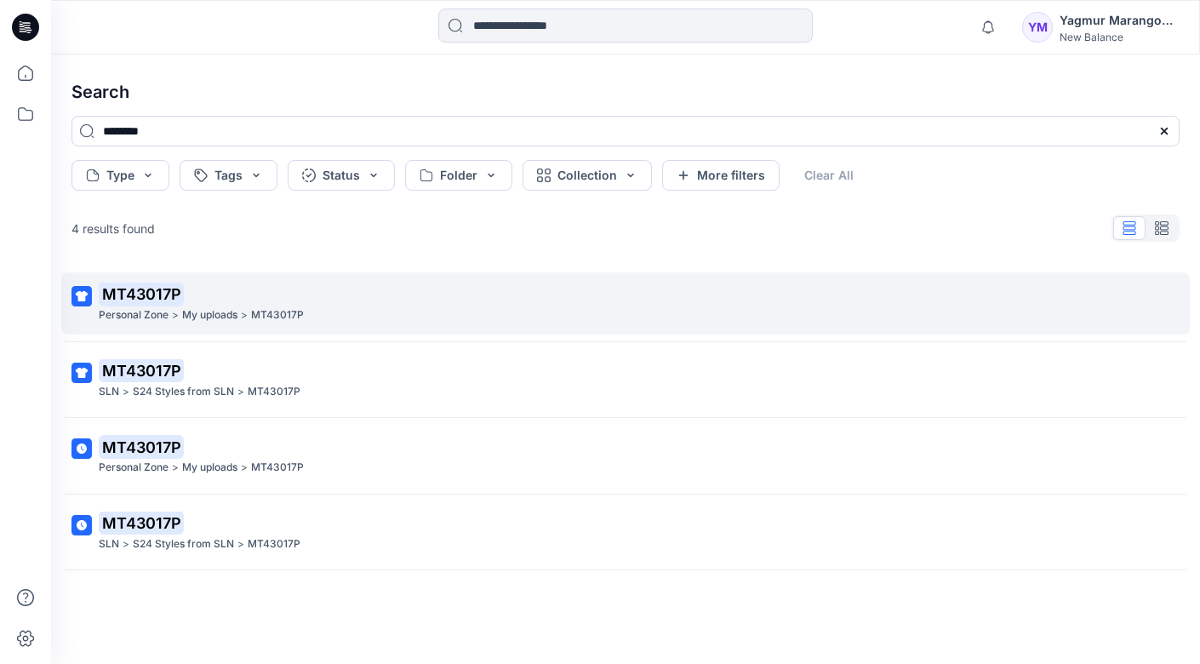
click at [461, 306] on div "Personal Zone > My uploads > MT43017P" at bounding box center [624, 315] width 1050 height 18
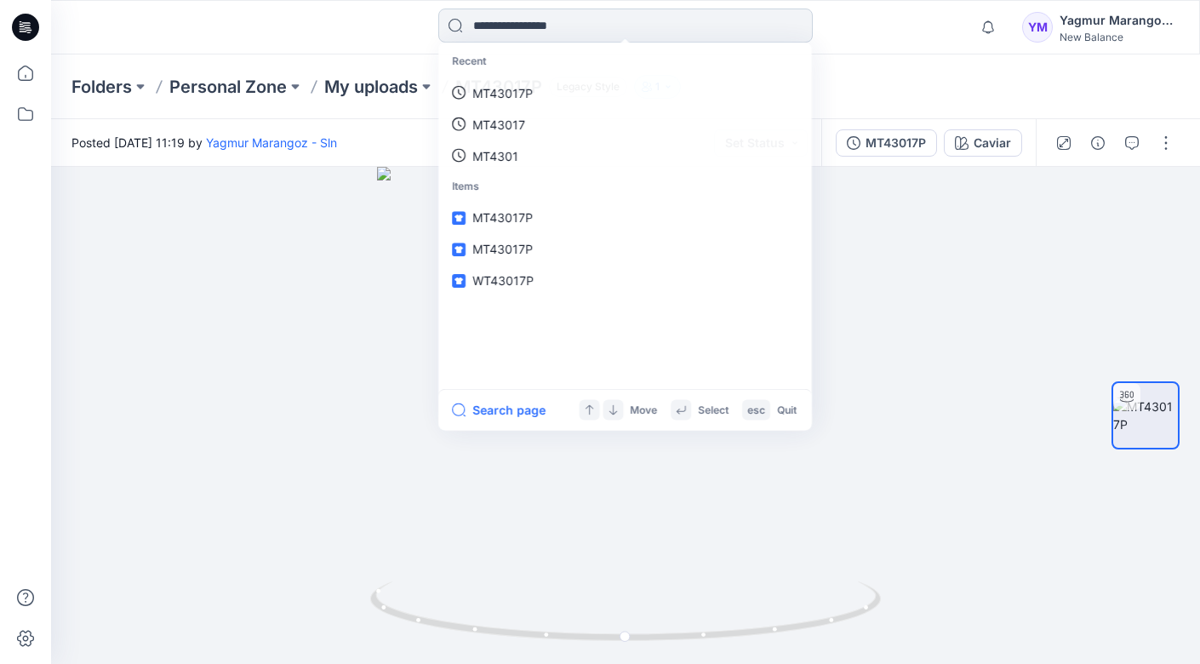
click at [539, 19] on input at bounding box center [625, 26] width 374 height 34
